Goal: Find specific page/section: Find specific page/section

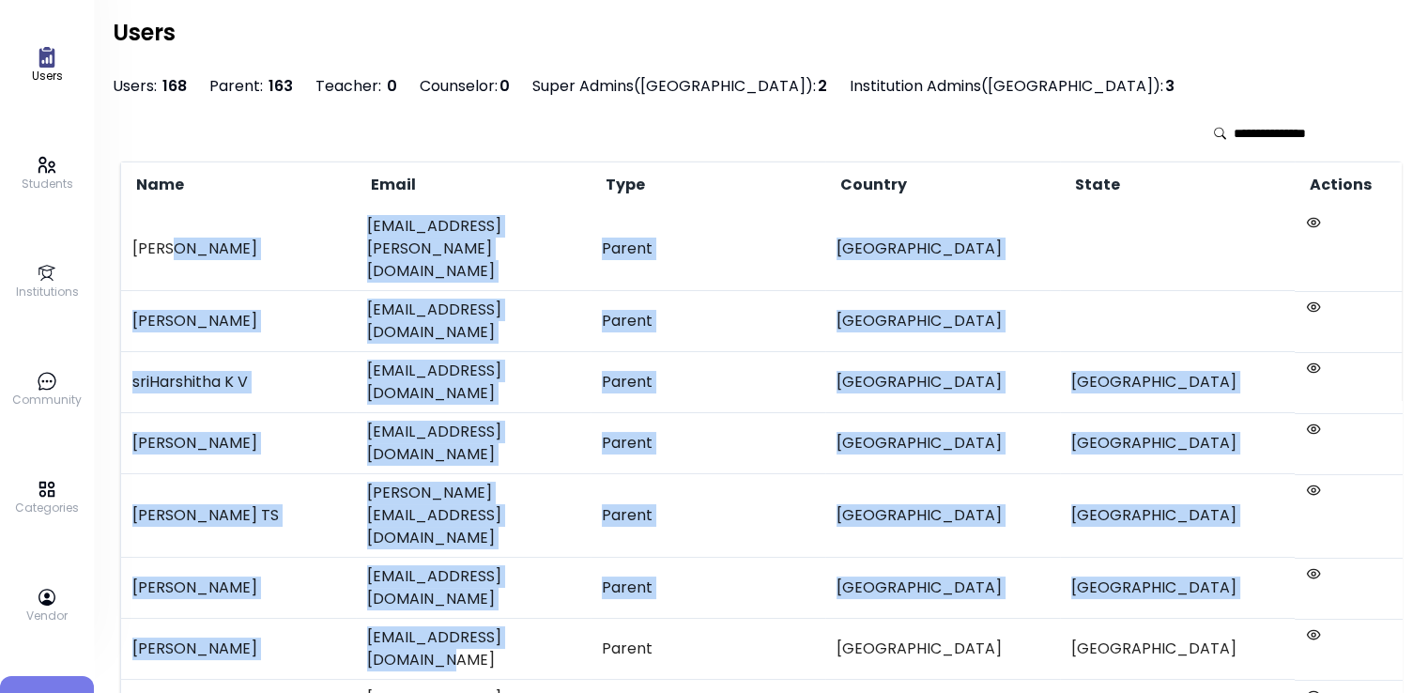
drag, startPoint x: 167, startPoint y: 223, endPoint x: 603, endPoint y: 441, distance: 487.5
click at [603, 441] on tbody "[PERSON_NAME] [PERSON_NAME][EMAIL_ADDRESS][PERSON_NAME][DOMAIN_NAME] Parent [GE…" at bounding box center [781, 698] width 1320 height 983
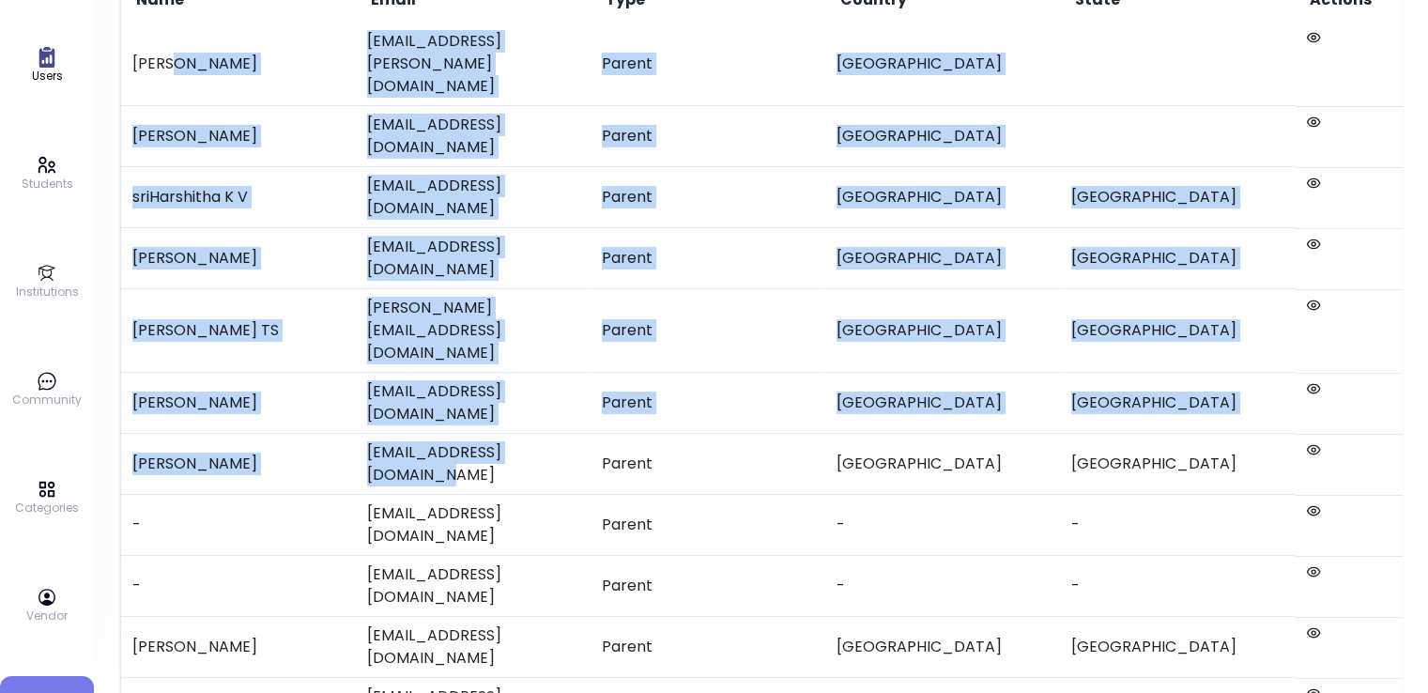
scroll to position [188, 0]
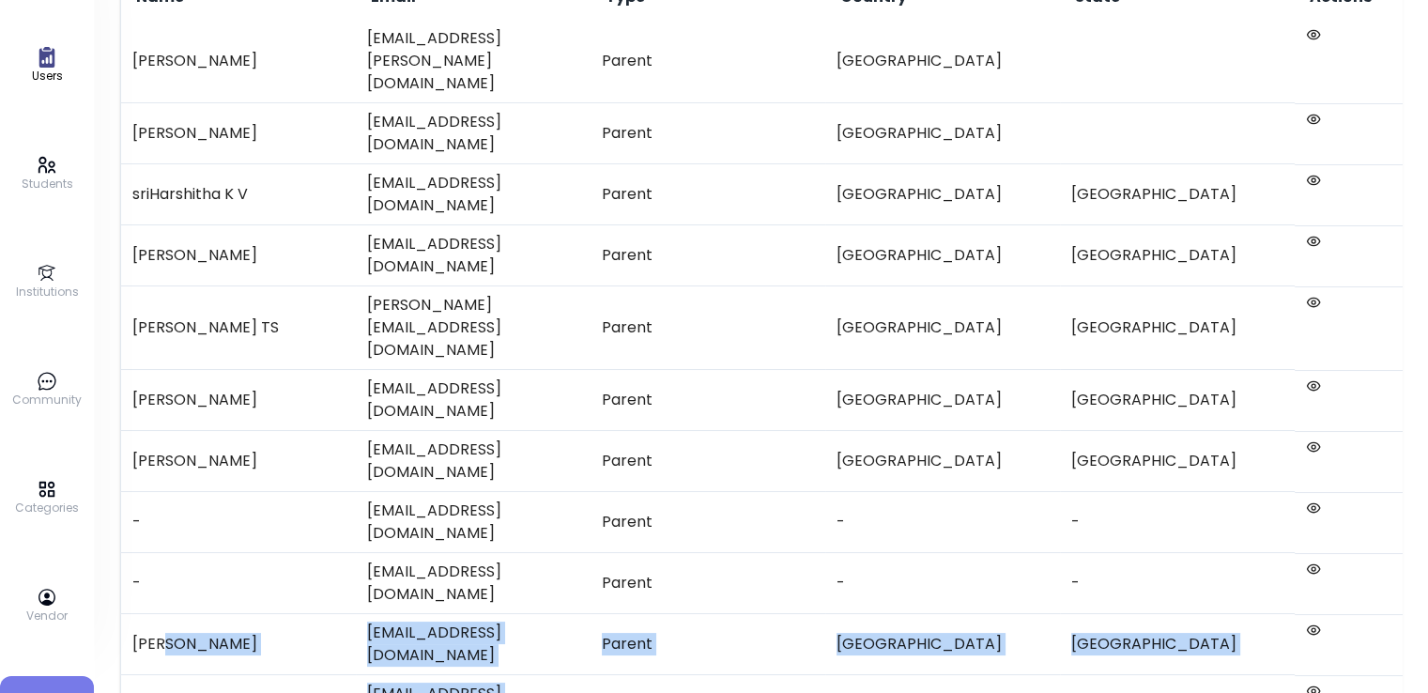
drag, startPoint x: 161, startPoint y: 380, endPoint x: 638, endPoint y: 489, distance: 489.2
click at [638, 489] on tbody "[PERSON_NAME] [PERSON_NAME][EMAIL_ADDRESS][PERSON_NAME][DOMAIN_NAME] Parent [GE…" at bounding box center [781, 511] width 1320 height 983
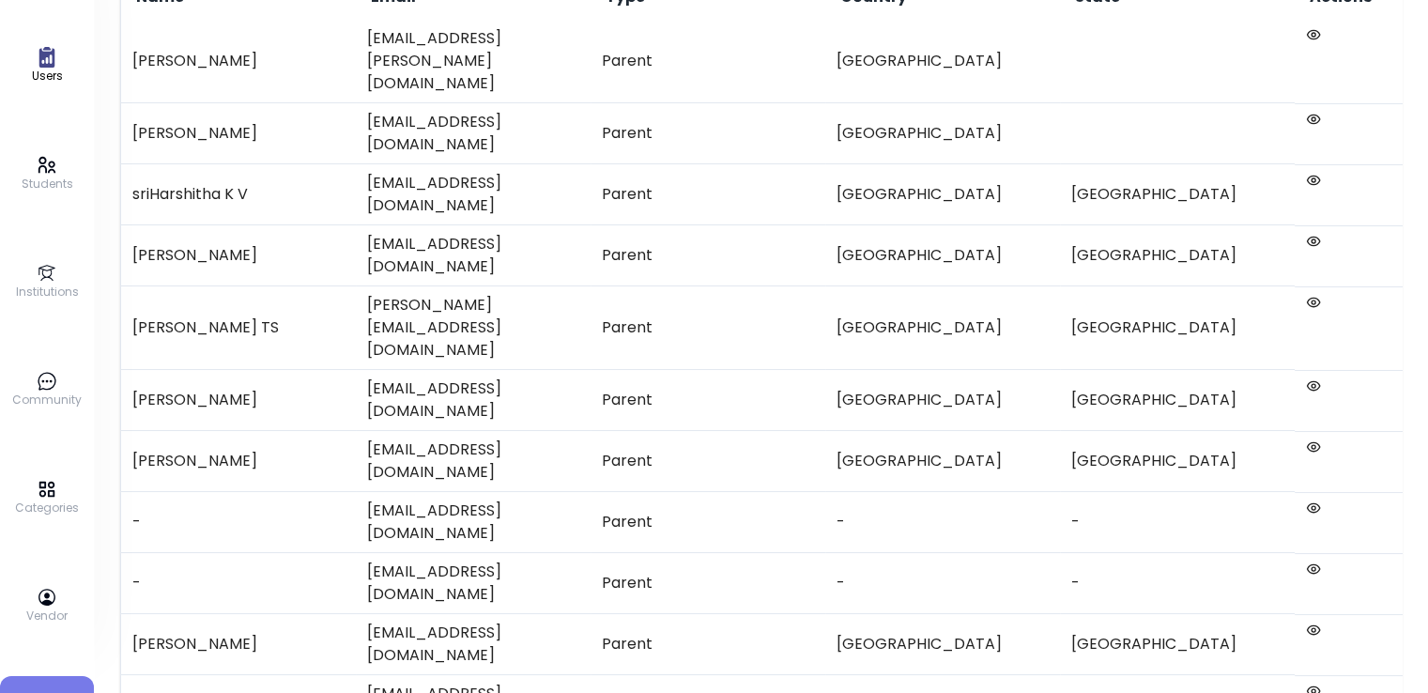
drag, startPoint x: 954, startPoint y: 596, endPoint x: 840, endPoint y: 571, distance: 116.4
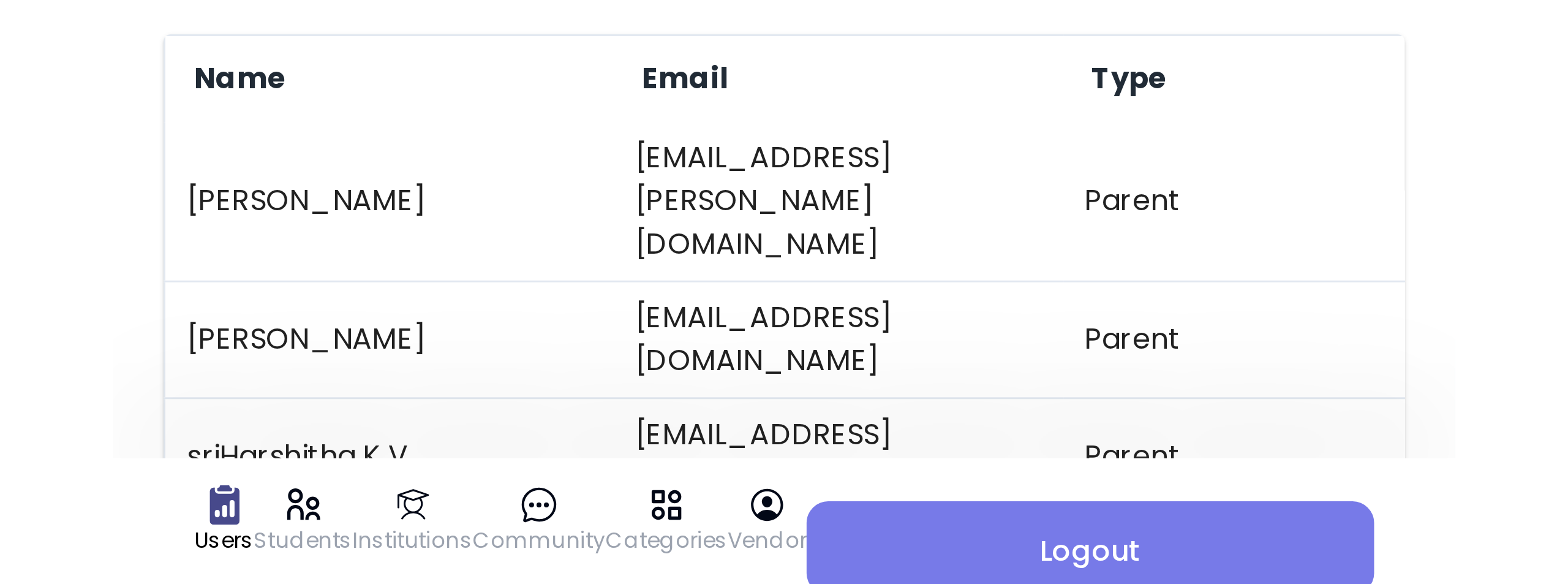
scroll to position [0, 0]
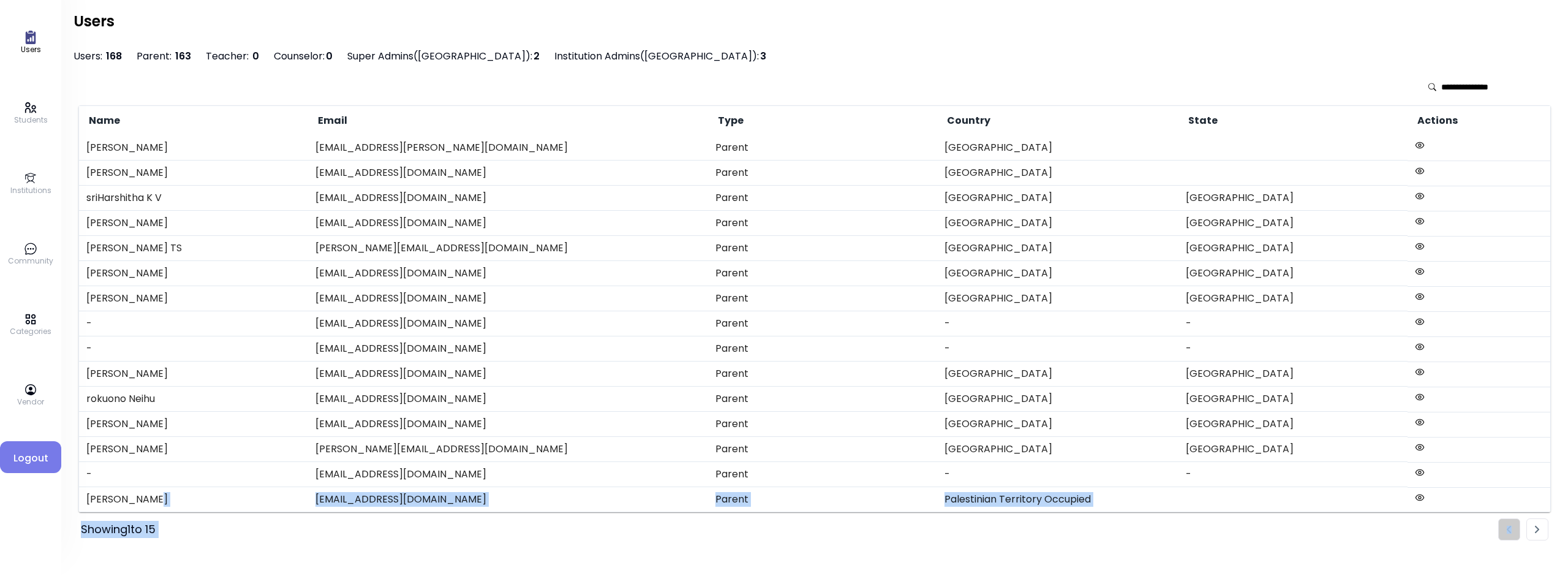
drag, startPoint x: 222, startPoint y: 489, endPoint x: 1549, endPoint y: 520, distance: 1327.4
click at [940, 452] on div "Name Email Type Country State Actions [GEOGRAPHIC_DATA][PERSON_NAME] [PERSON_NA…" at bounding box center [815, 302] width 1483 height 476
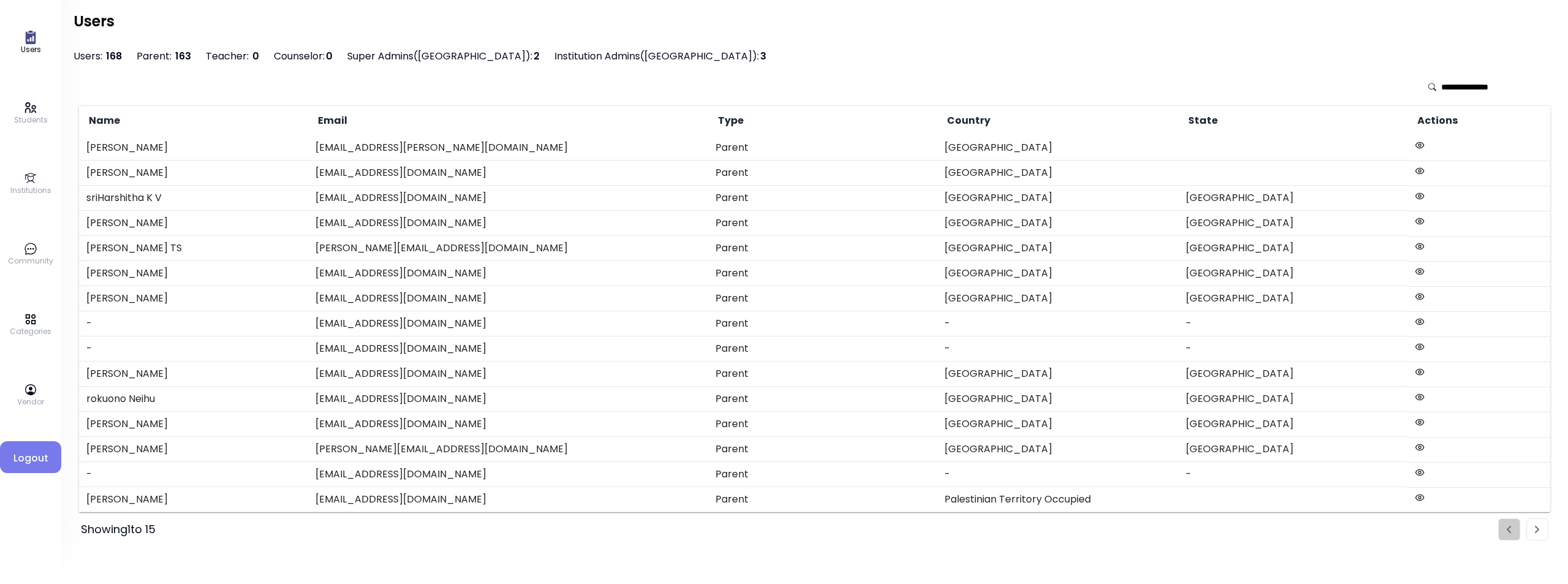
click at [940, 452] on li "Pagination" at bounding box center [1538, 529] width 22 height 22
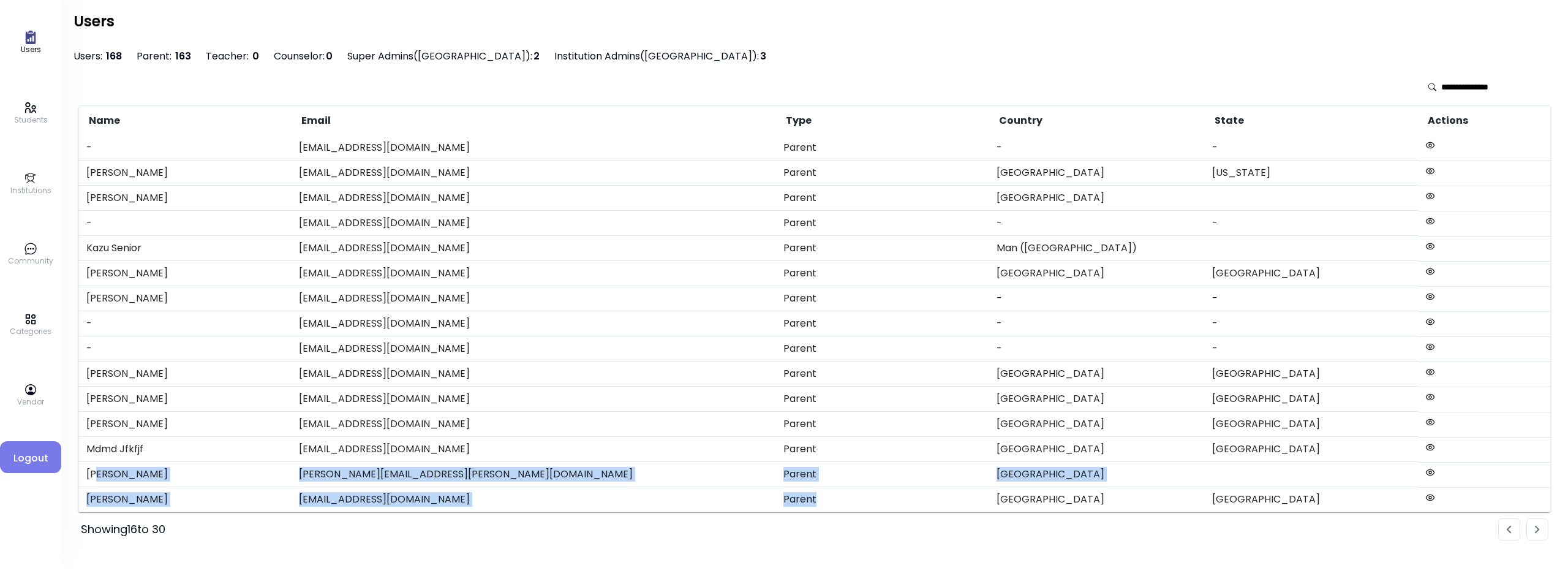
drag, startPoint x: 112, startPoint y: 472, endPoint x: 885, endPoint y: 496, distance: 773.4
click at [766, 452] on tbody "- [EMAIL_ADDRESS][DOMAIN_NAME] Parent - - [PERSON_NAME] [EMAIL_ADDRESS][DOMAIN_…" at bounding box center [815, 323] width 1472 height 377
